Goal: Communication & Community: Answer question/provide support

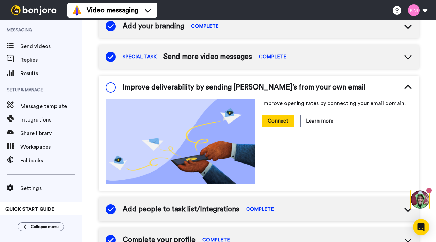
scroll to position [123, 0]
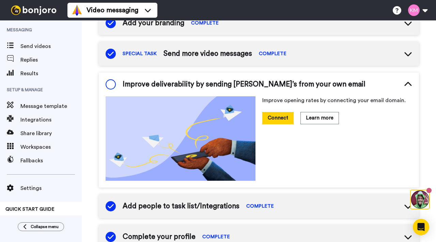
click at [424, 200] on img at bounding box center [420, 199] width 18 height 18
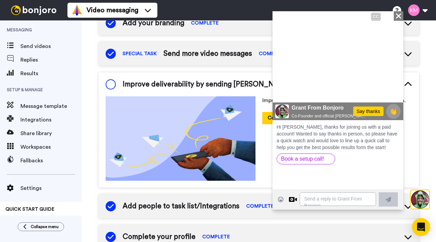
click at [422, 223] on div "Open Intercom Messenger" at bounding box center [421, 227] width 18 height 18
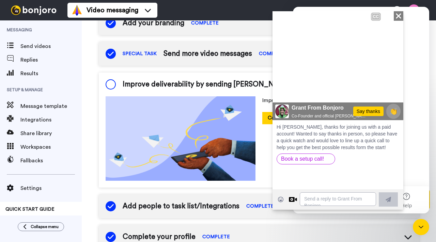
scroll to position [0, 0]
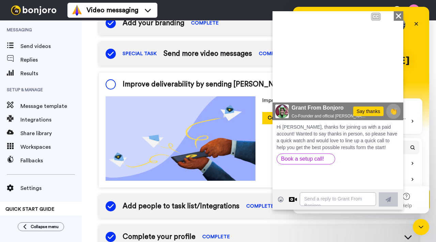
click at [398, 16] on icon at bounding box center [398, 15] width 5 height 5
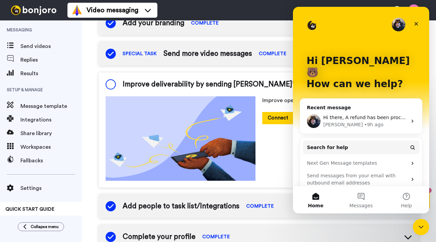
click at [353, 115] on span "Hi there, A refund has been processed. Please allow 5 to 10 business days for t…" at bounding box center [441, 117] width 236 height 5
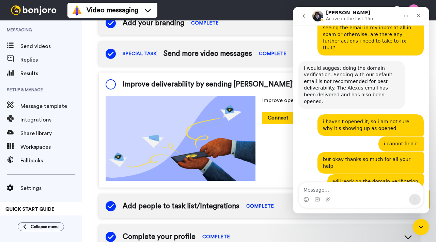
scroll to position [2346, 0]
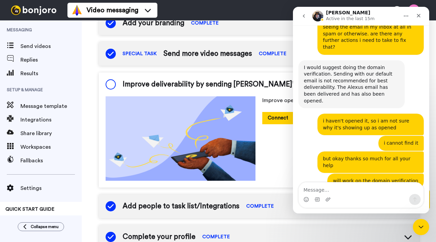
click at [351, 193] on textarea "Message…" at bounding box center [361, 189] width 125 height 12
type textarea "thank you so much!"
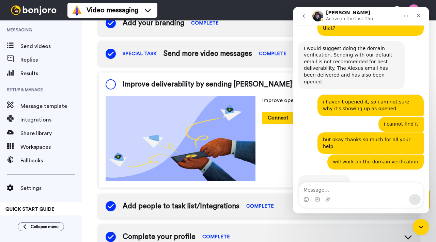
scroll to position [2367, 0]
